Goal: Information Seeking & Learning: Learn about a topic

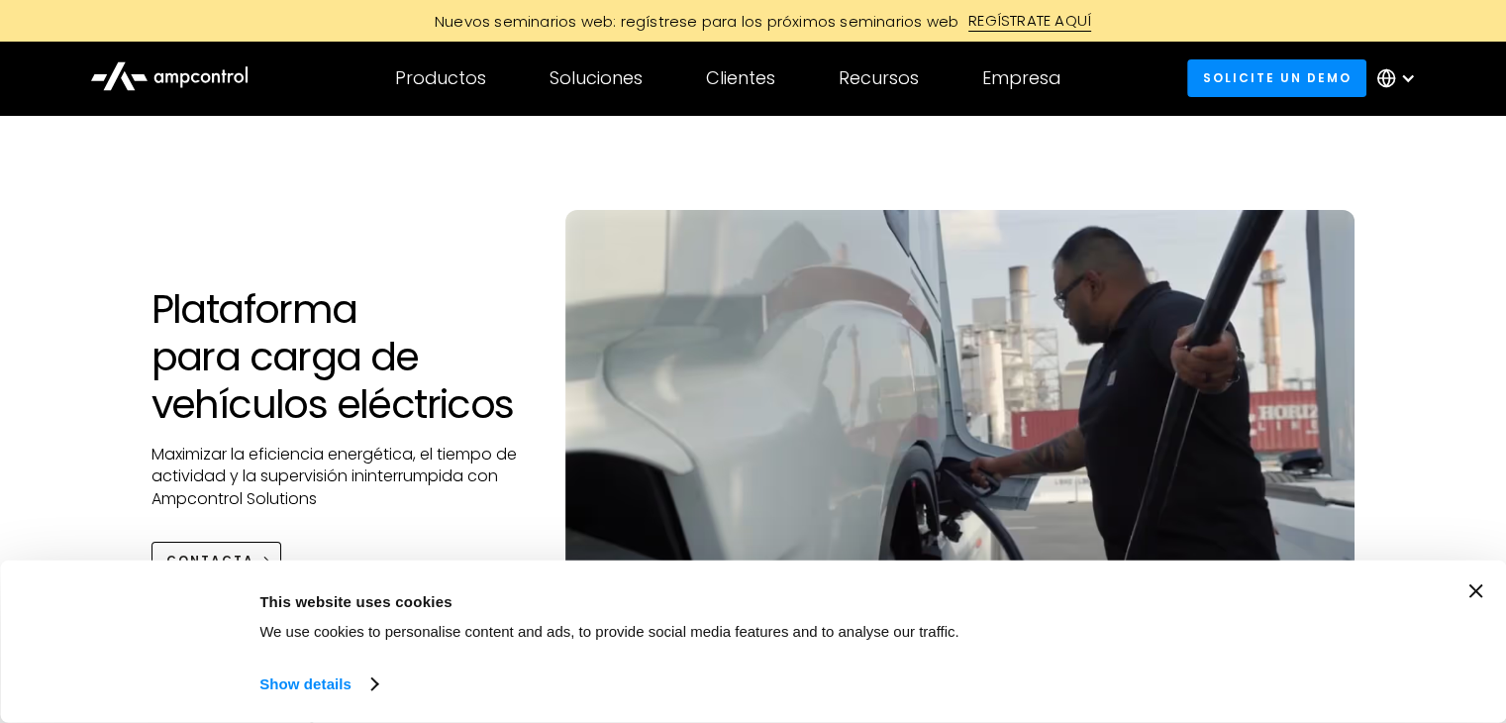
click at [1482, 597] on div "Consent Details [#IABV2SETTINGS#] About This website uses cookies We use cookie…" at bounding box center [753, 641] width 1458 height 115
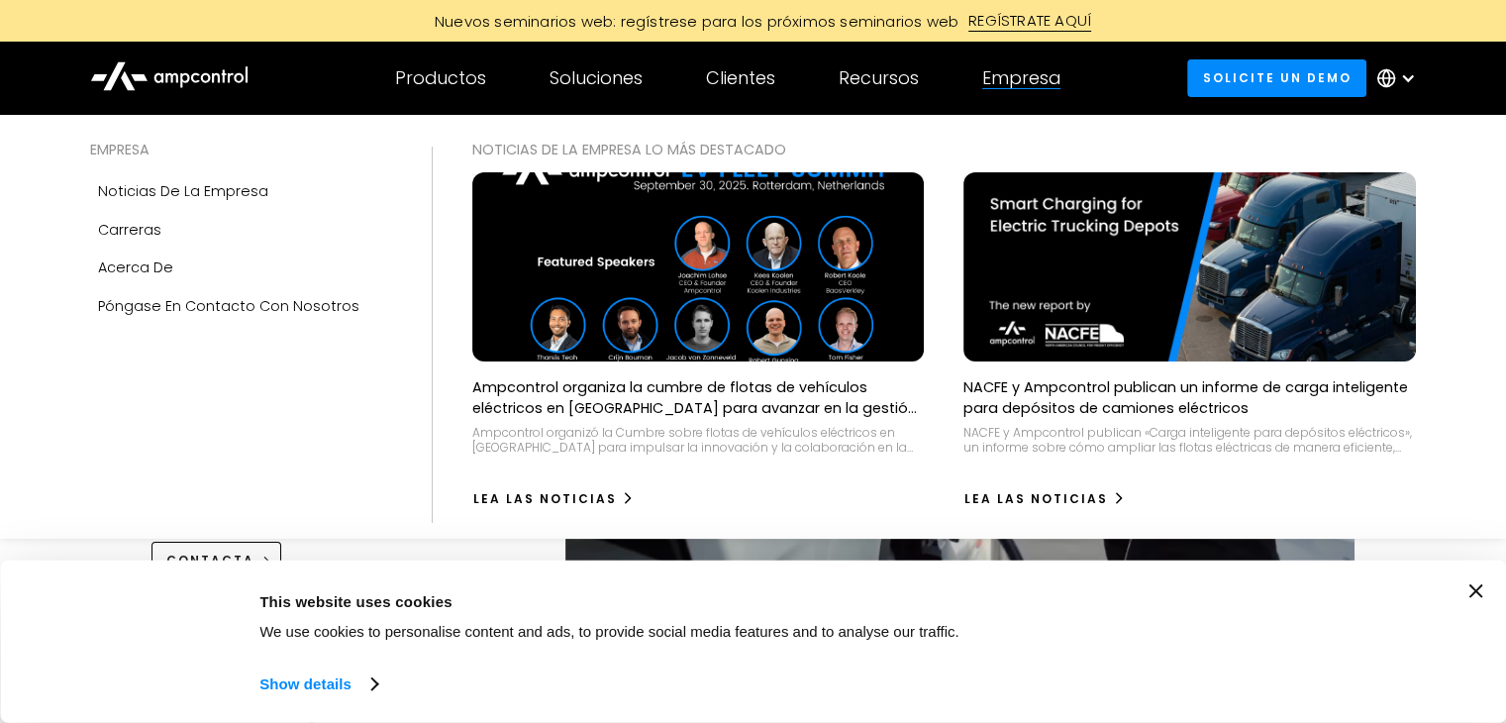
click at [1008, 78] on div "Empresa" at bounding box center [1021, 78] width 78 height 22
click at [1037, 72] on div "Empresa" at bounding box center [1021, 78] width 78 height 22
click at [119, 269] on div "Acerca de" at bounding box center [135, 267] width 75 height 22
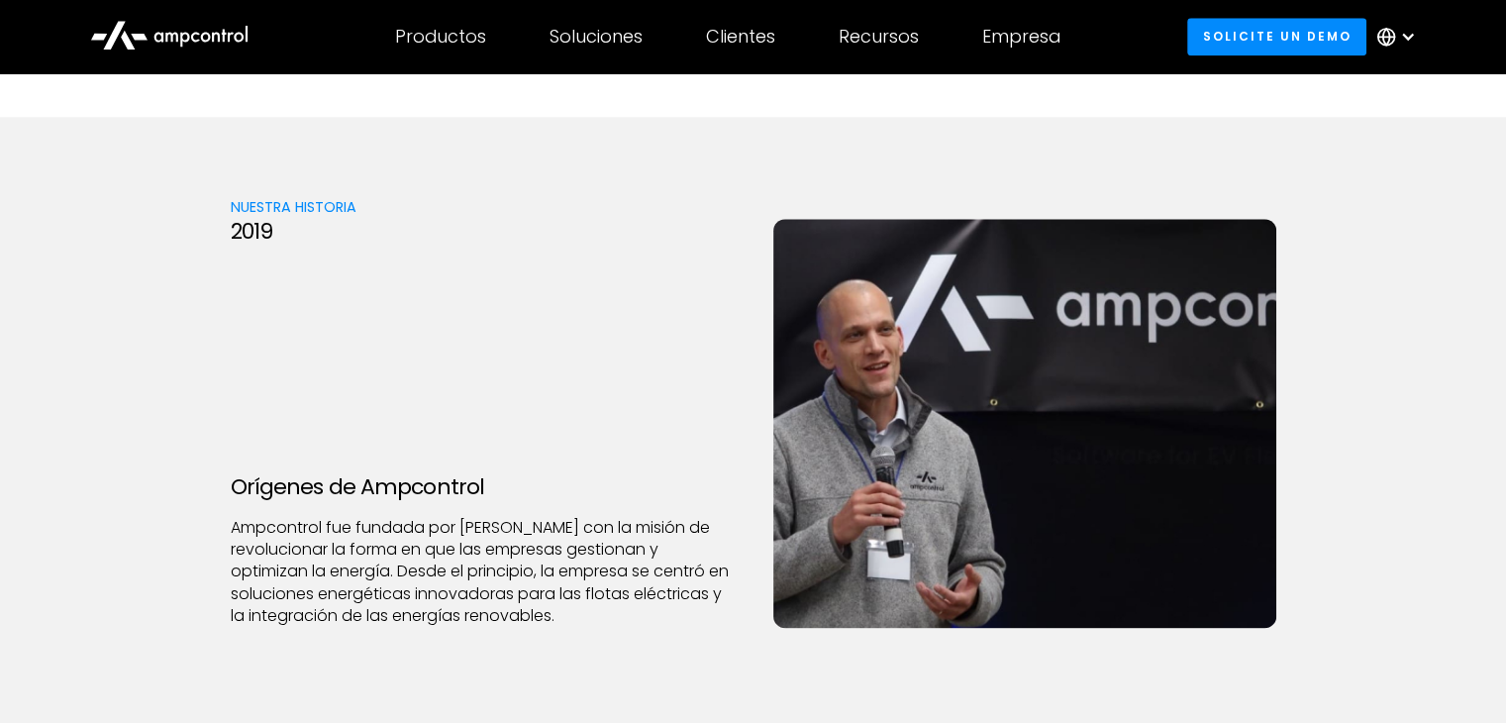
scroll to position [2277, 0]
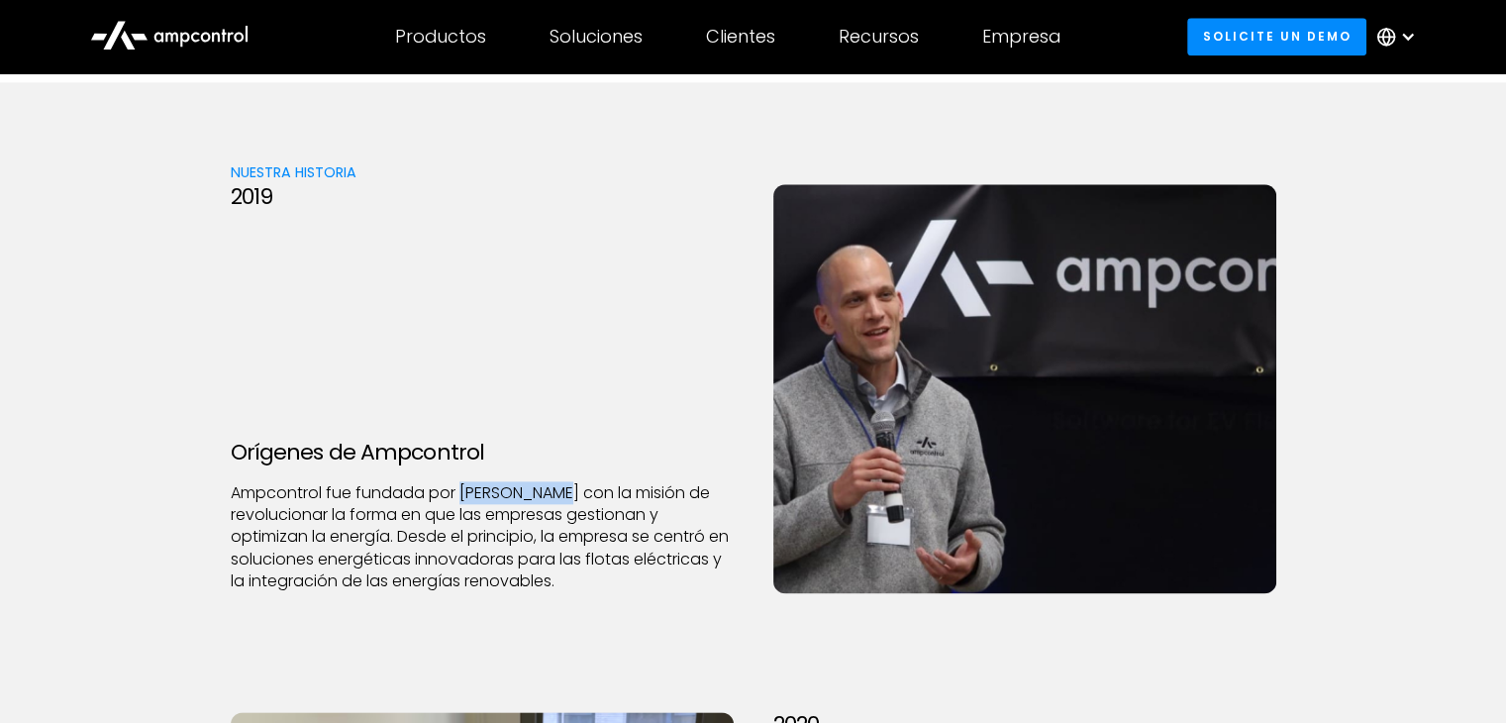
drag, startPoint x: 459, startPoint y: 456, endPoint x: 570, endPoint y: 460, distance: 110.9
click at [570, 482] on p "Ampcontrol fue fundada por Joachim Lohse con la misión de revolucionar la forma…" at bounding box center [482, 537] width 503 height 111
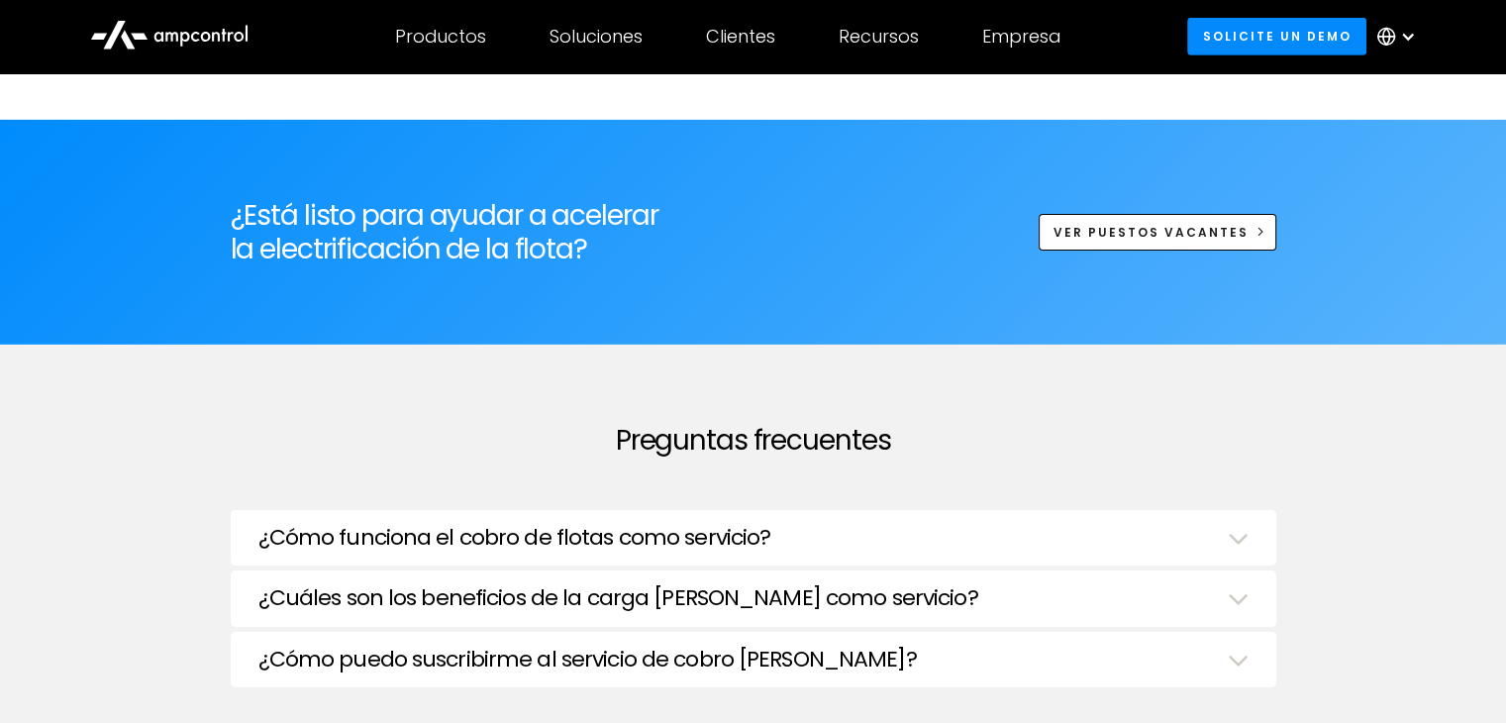
scroll to position [6633, 0]
